Goal: Task Accomplishment & Management: Use online tool/utility

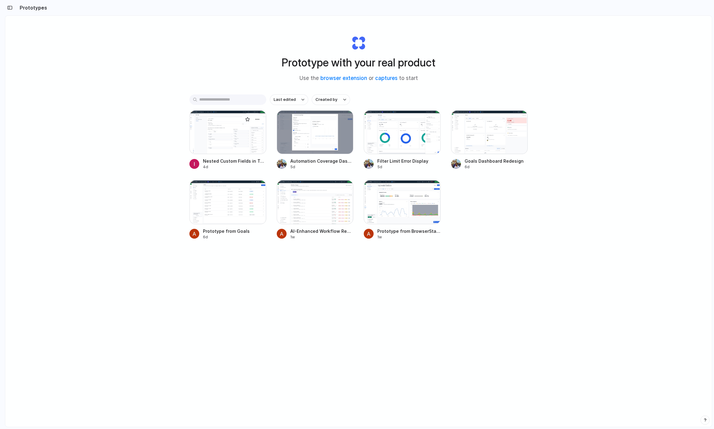
click at [251, 148] on div at bounding box center [227, 132] width 77 height 44
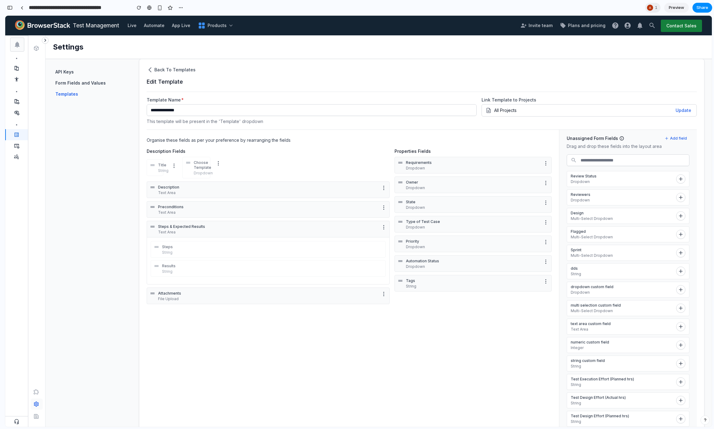
scroll to position [6, 0]
click at [407, 328] on div "Organise these fields as per your preference by rearranging the fields Descript…" at bounding box center [353, 295] width 413 height 329
drag, startPoint x: 641, startPoint y: 296, endPoint x: 262, endPoint y: 254, distance: 381.4
click at [262, 254] on section "Organise these fields as per your preference by rearranging the fields Descript…" at bounding box center [422, 296] width 550 height 330
drag, startPoint x: 652, startPoint y: 330, endPoint x: 226, endPoint y: 286, distance: 428.3
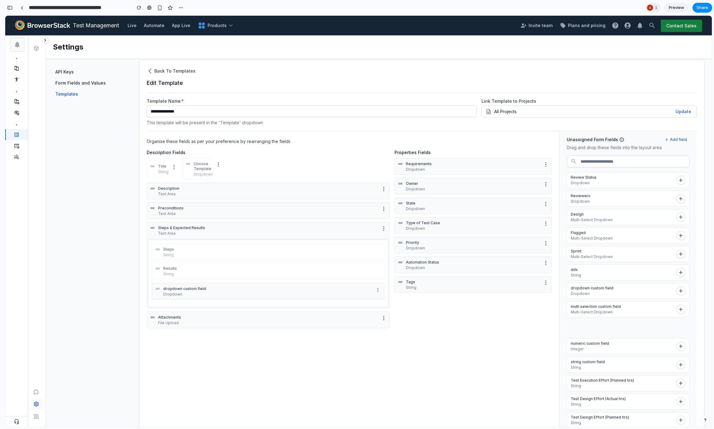
click at [226, 286] on section "Organise these fields as per your preference by rearranging the fields Descript…" at bounding box center [422, 296] width 550 height 330
click at [380, 305] on button "More options" at bounding box center [379, 306] width 7 height 7
click at [370, 321] on li "Move up" at bounding box center [353, 321] width 50 height 10
click at [378, 304] on icon "More options" at bounding box center [379, 306] width 5 height 5
click at [356, 374] on li "Remove Field" at bounding box center [353, 378] width 50 height 10
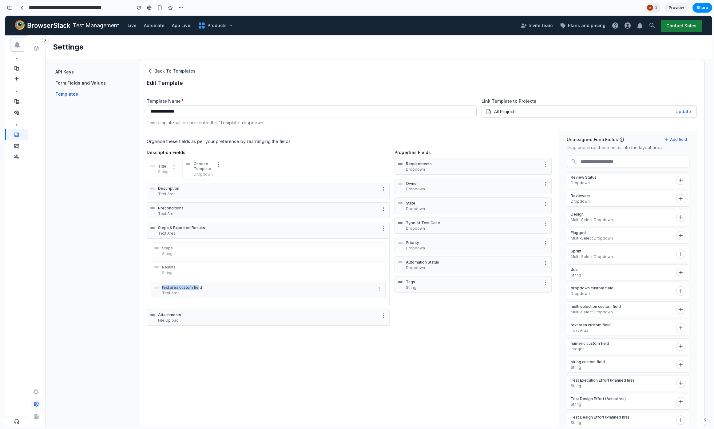
drag, startPoint x: 197, startPoint y: 290, endPoint x: 202, endPoint y: 276, distance: 15.2
click at [202, 276] on div "Steps String Results String text area custom field Text Area To pick up a dragg…" at bounding box center [268, 272] width 243 height 68
click at [170, 243] on div "Steps String" at bounding box center [268, 250] width 235 height 17
click at [176, 279] on div "Steps String Results String text area custom field Text Area To pick up a dragg…" at bounding box center [268, 272] width 243 height 68
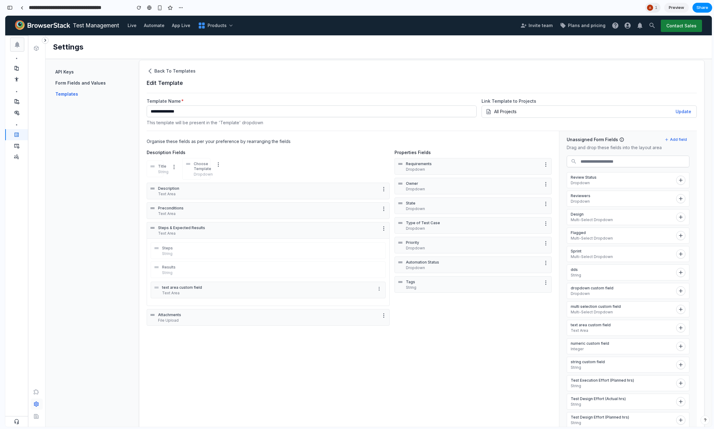
click at [177, 271] on p "String" at bounding box center [272, 272] width 221 height 5
drag, startPoint x: 157, startPoint y: 289, endPoint x: 164, endPoint y: 293, distance: 7.4
click at [157, 260] on icon at bounding box center [153, 257] width 6 height 6
click at [170, 270] on p "String" at bounding box center [272, 272] width 221 height 5
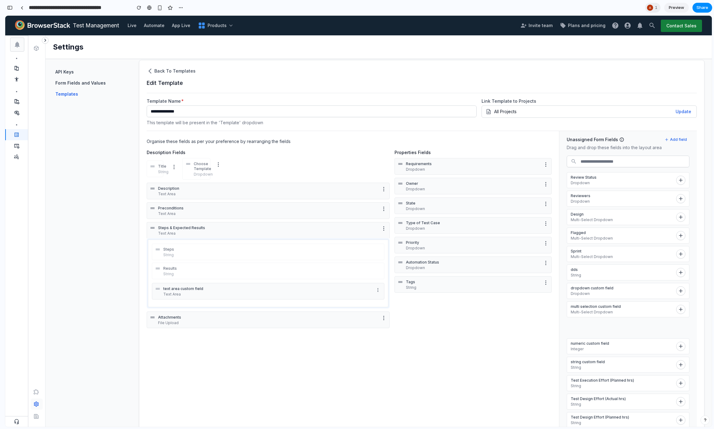
drag, startPoint x: 609, startPoint y: 331, endPoint x: 186, endPoint y: 290, distance: 424.9
click at [186, 290] on section "Organise these fields as per your preference by rearranging the fields Descript…" at bounding box center [422, 296] width 550 height 330
drag, startPoint x: 157, startPoint y: 286, endPoint x: 159, endPoint y: 318, distance: 32.1
drag, startPoint x: 159, startPoint y: 304, endPoint x: 161, endPoint y: 285, distance: 19.2
click at [161, 285] on icon at bounding box center [158, 286] width 6 height 6
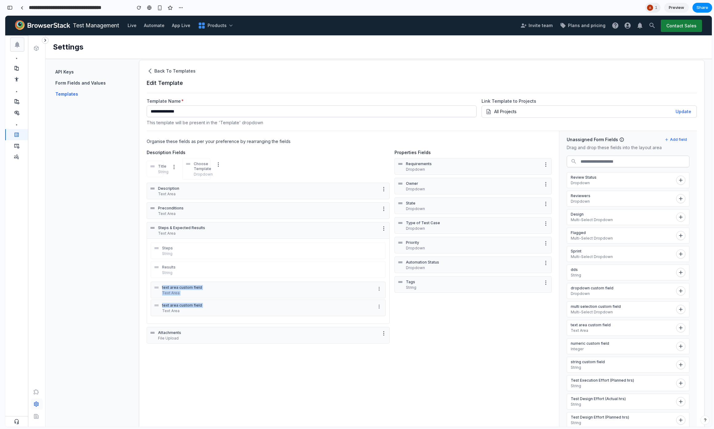
drag, startPoint x: 161, startPoint y: 311, endPoint x: 160, endPoint y: 281, distance: 29.8
click at [160, 281] on div "Steps String Results String text area custom field Text Area text area custom f…" at bounding box center [268, 280] width 243 height 85
drag, startPoint x: 151, startPoint y: 291, endPoint x: 155, endPoint y: 312, distance: 21.9
click at [155, 312] on div "text area custom field Text Area text area custom field Text Area" at bounding box center [268, 299] width 235 height 34
drag, startPoint x: 151, startPoint y: 209, endPoint x: 149, endPoint y: 316, distance: 108.0
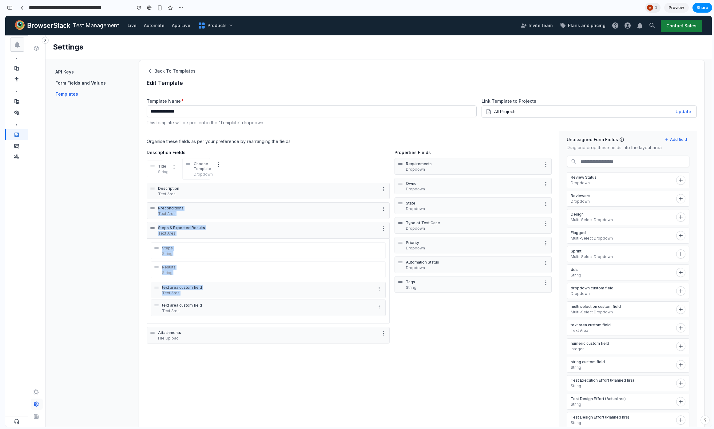
click at [149, 316] on div "Description Text Area Preconditions Text Area Steps & Expected Results Text Are…" at bounding box center [268, 264] width 243 height 163
click at [165, 349] on div "Organise these fields as per your preference by rearranging the fields Descript…" at bounding box center [353, 295] width 413 height 329
drag, startPoint x: 154, startPoint y: 330, endPoint x: 159, endPoint y: 284, distance: 46.1
click at [159, 284] on div "Description Text Area Preconditions Text Area Steps & Expected Results Text Are…" at bounding box center [268, 264] width 243 height 163
click at [175, 287] on p "text area custom field" at bounding box center [267, 287] width 211 height 5
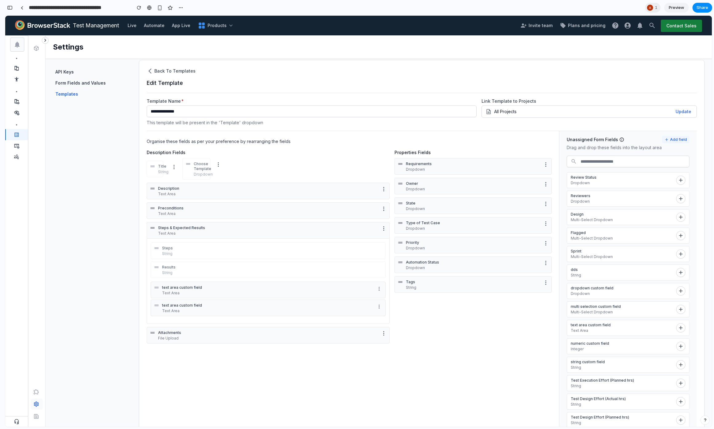
click at [669, 140] on button "Add field" at bounding box center [675, 139] width 27 height 7
click at [680, 137] on div "RTE String User Dropdown Multi-select Integer Toggle Date" at bounding box center [358, 221] width 707 height 411
click at [672, 139] on button "Add field" at bounding box center [675, 139] width 27 height 7
click at [672, 139] on div "RTE String User Dropdown Multi-select Integer Toggle Date" at bounding box center [358, 221] width 707 height 411
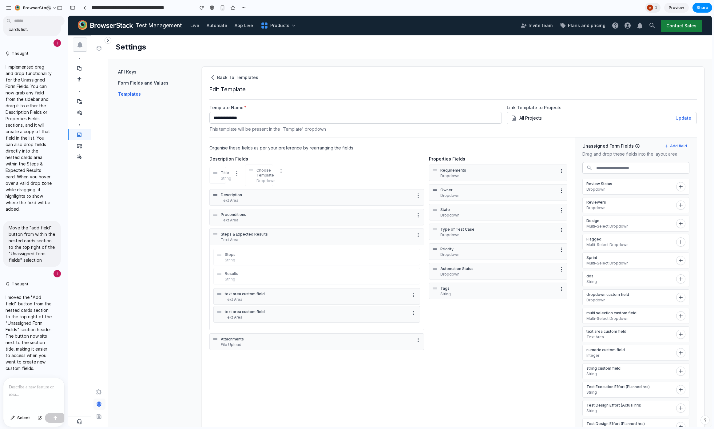
scroll to position [0, 0]
click at [671, 147] on button "Add field" at bounding box center [675, 145] width 27 height 7
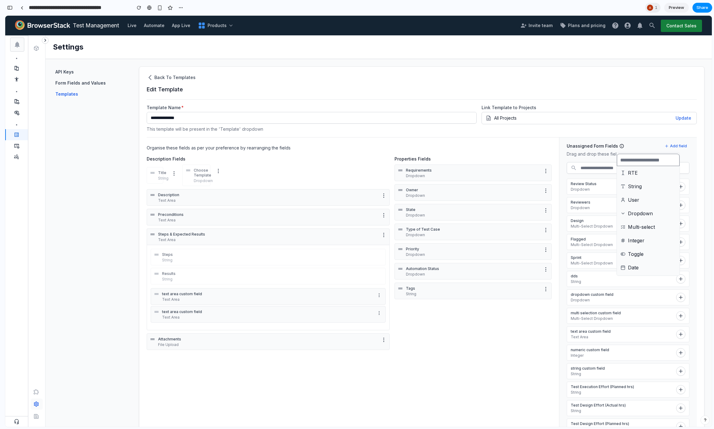
click at [676, 146] on div "RTE String User Dropdown Multi-select Integer Toggle Date" at bounding box center [358, 221] width 707 height 411
